Goal: Task Accomplishment & Management: Use online tool/utility

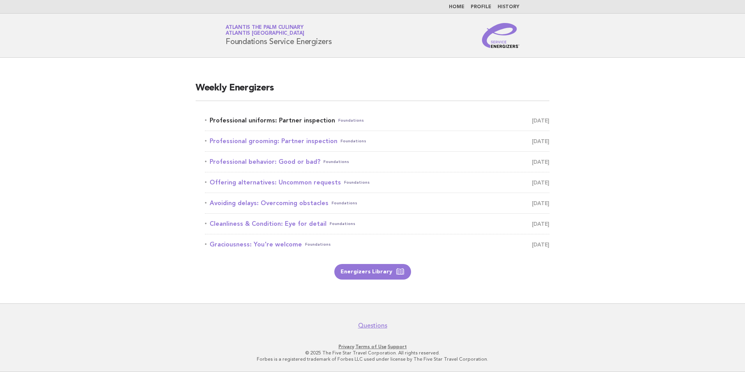
drag, startPoint x: 0, startPoint y: 0, endPoint x: 271, endPoint y: 120, distance: 296.3
click at [271, 120] on link "Professional uniforms: Partner inspection Foundations October 1" at bounding box center [377, 120] width 344 height 11
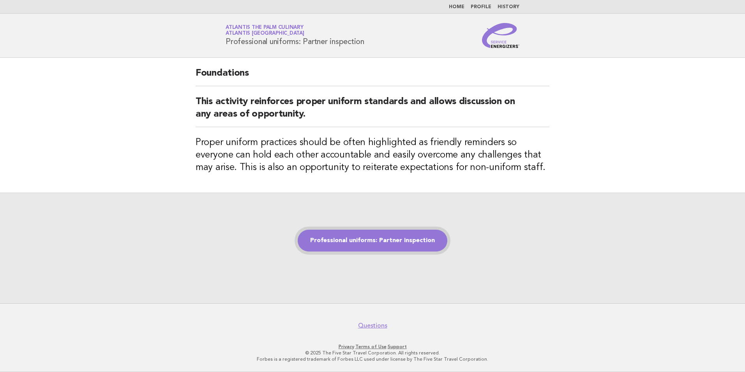
click at [381, 243] on link "Professional uniforms: Partner inspection" at bounding box center [373, 240] width 150 height 22
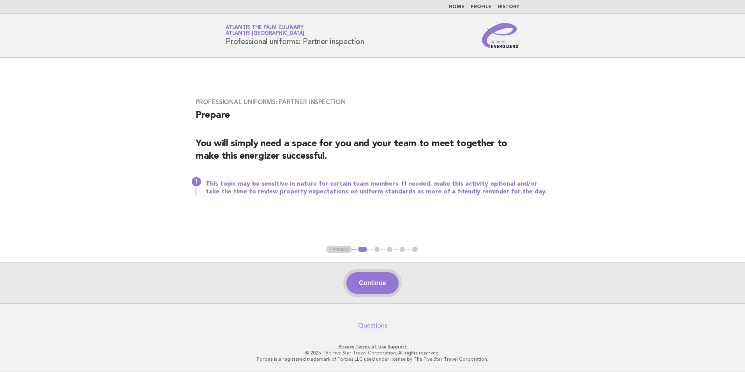
click at [372, 283] on button "Continue" at bounding box center [372, 283] width 52 height 22
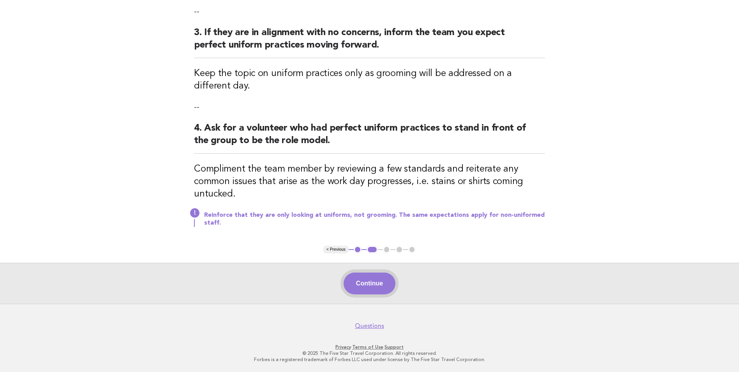
click at [372, 279] on button "Continue" at bounding box center [370, 283] width 52 height 22
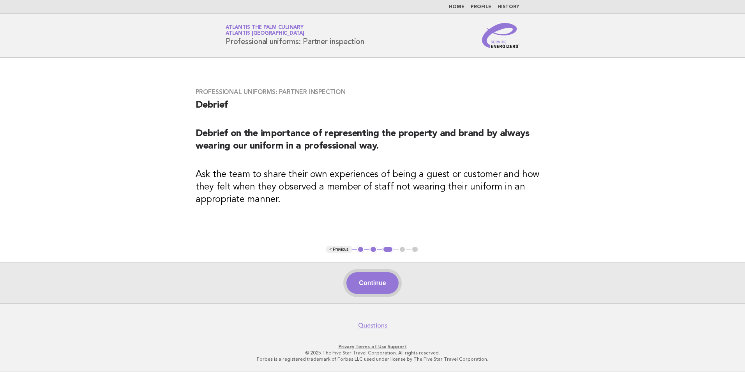
click at [375, 280] on button "Continue" at bounding box center [372, 283] width 52 height 22
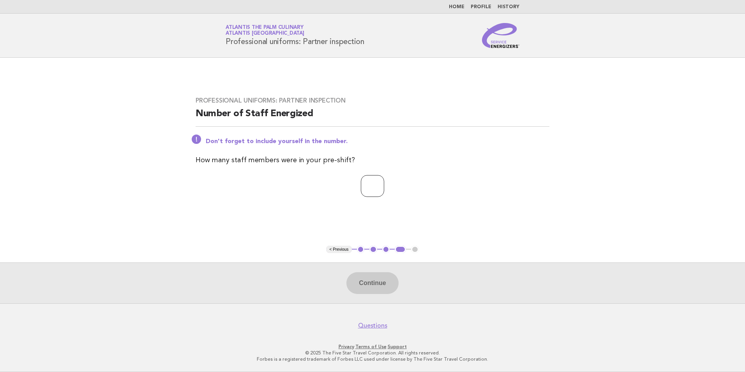
click at [384, 183] on input "*" at bounding box center [372, 186] width 23 height 22
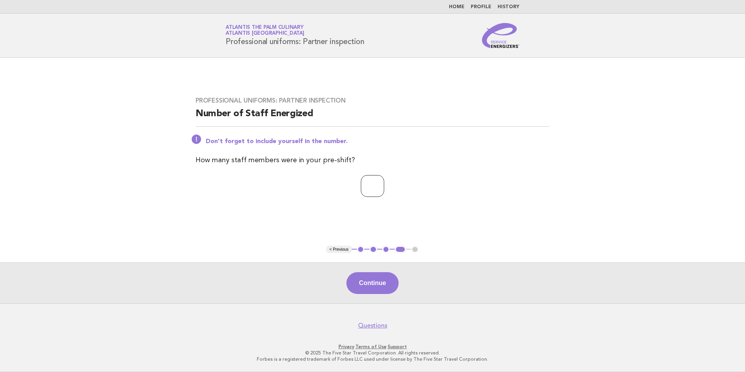
click at [384, 183] on input "*" at bounding box center [372, 186] width 23 height 22
type input "*"
click at [384, 183] on input "*" at bounding box center [372, 186] width 23 height 22
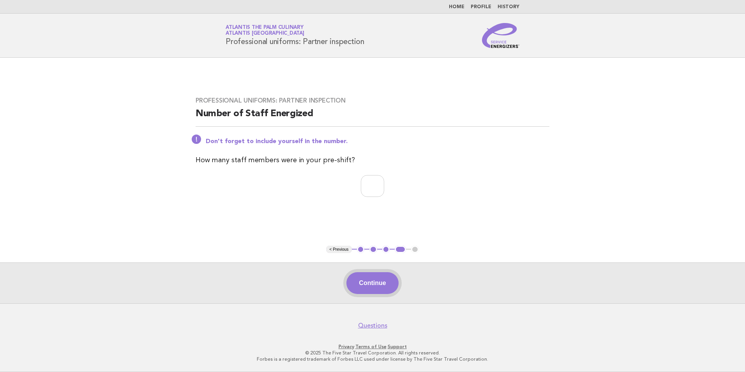
click at [368, 285] on button "Continue" at bounding box center [372, 283] width 52 height 22
